Goal: Task Accomplishment & Management: Use online tool/utility

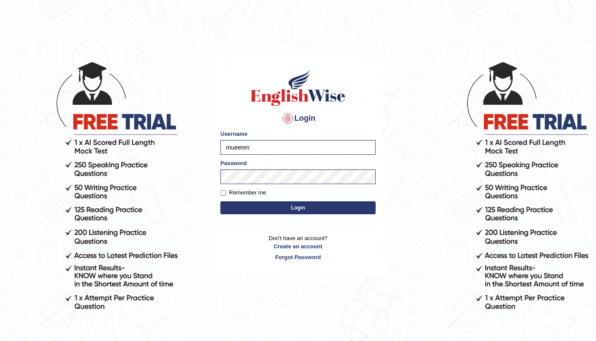
type input "mueen"
click at [232, 212] on button "Login" at bounding box center [297, 207] width 155 height 13
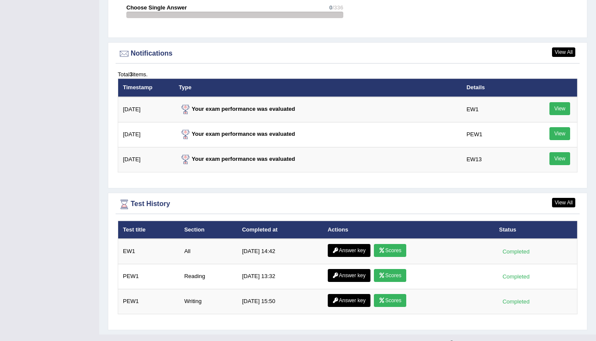
scroll to position [1073, 0]
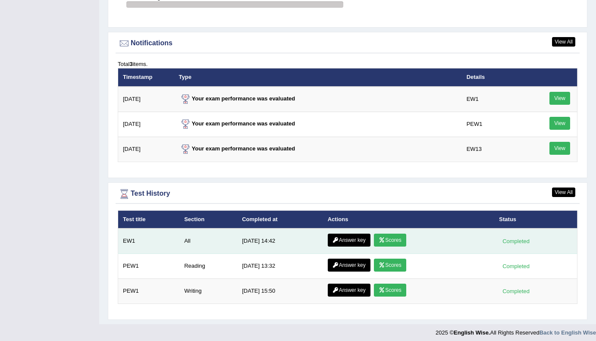
click at [390, 236] on link "Scores" at bounding box center [390, 240] width 32 height 13
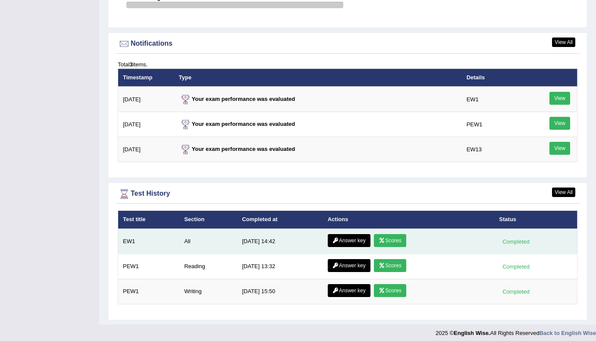
click at [354, 241] on link "Answer key" at bounding box center [349, 240] width 43 height 13
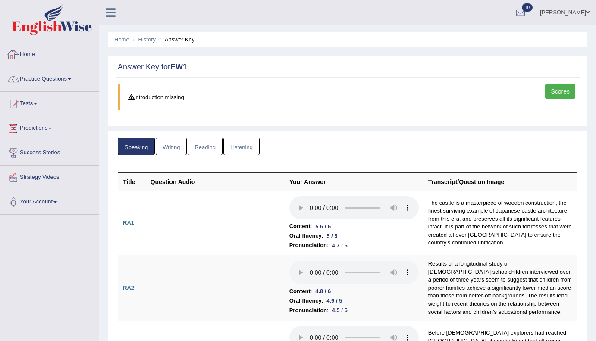
click at [29, 54] on link "Home" at bounding box center [49, 54] width 98 height 22
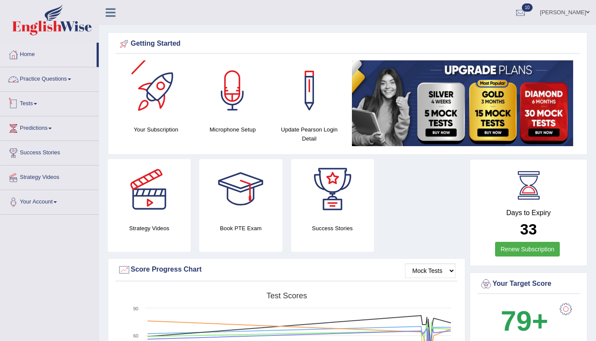
click at [37, 103] on span at bounding box center [35, 104] width 3 height 2
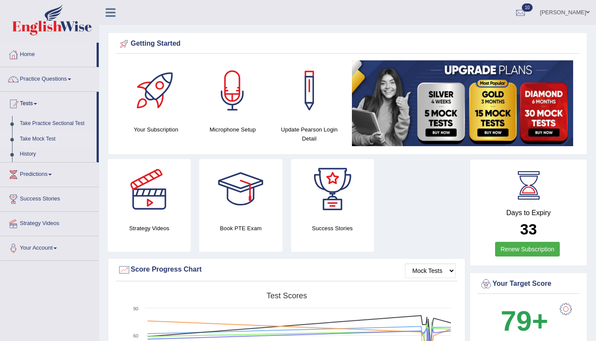
click at [46, 140] on link "Take Mock Test" at bounding box center [56, 139] width 81 height 16
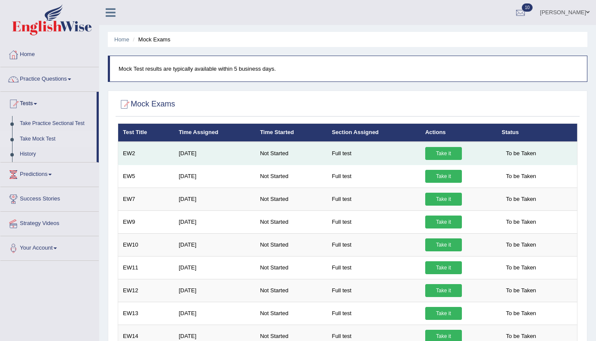
click at [453, 155] on link "Take it" at bounding box center [443, 153] width 37 height 13
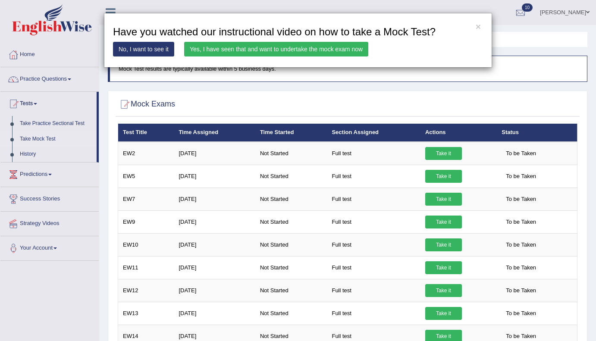
click at [346, 46] on link "Yes, I have seen that and want to undertake the mock exam now" at bounding box center [276, 49] width 184 height 15
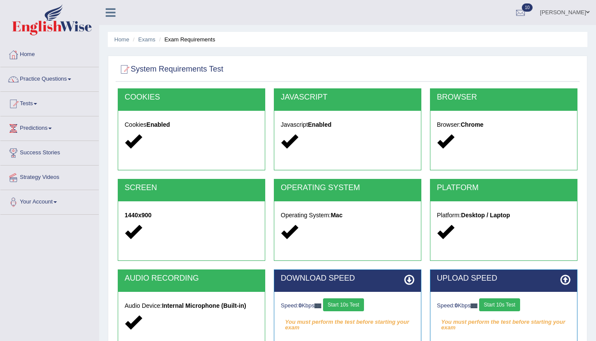
click at [362, 304] on button "Start 10s Test" at bounding box center [343, 304] width 41 height 13
click at [369, 300] on button "Start 10s Test" at bounding box center [352, 304] width 41 height 13
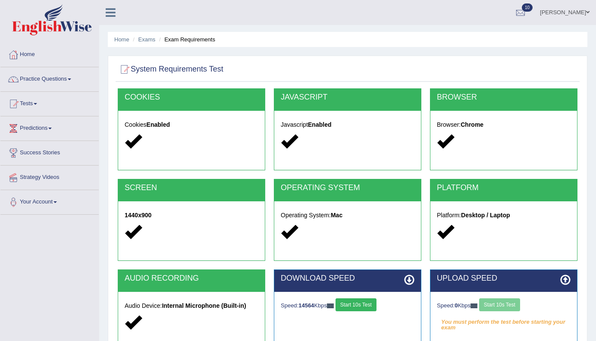
click at [368, 300] on button "Start 10s Test" at bounding box center [355, 304] width 41 height 13
click at [509, 306] on button "Start 10s Test" at bounding box center [499, 304] width 41 height 13
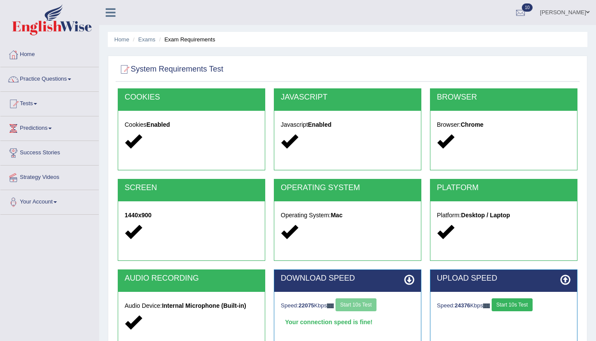
click at [509, 307] on button "Start 10s Test" at bounding box center [511, 304] width 41 height 13
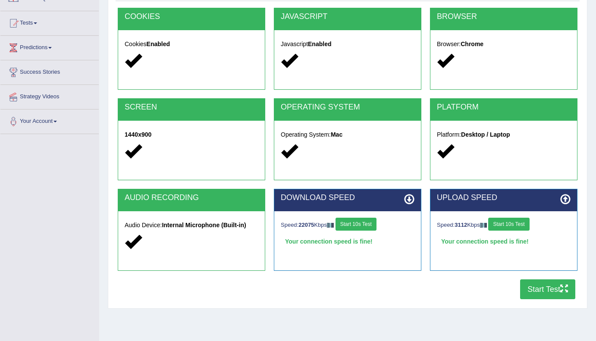
scroll to position [83, 0]
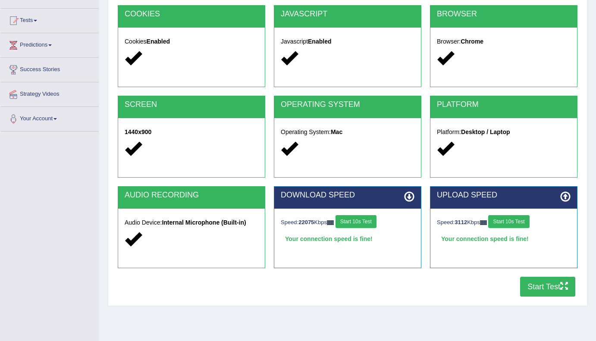
click at [539, 288] on button "Start Test" at bounding box center [547, 287] width 55 height 20
